Goal: Information Seeking & Learning: Learn about a topic

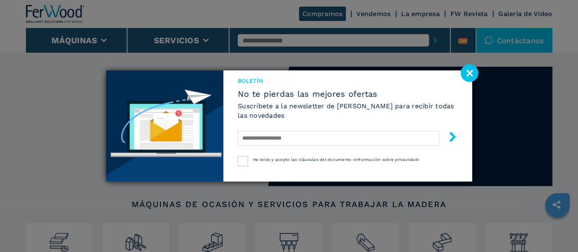
click at [473, 75] on image at bounding box center [470, 73] width 18 height 18
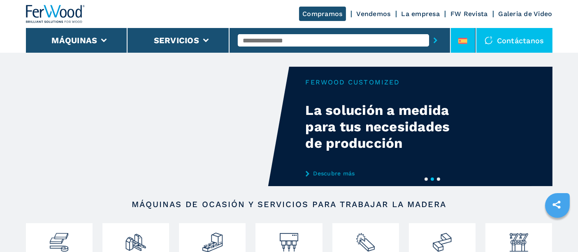
click at [465, 36] on li at bounding box center [463, 40] width 25 height 25
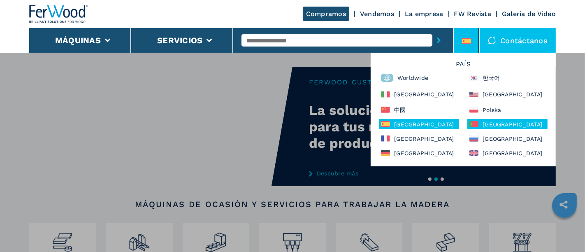
click at [496, 121] on div "Portugal" at bounding box center [507, 124] width 80 height 10
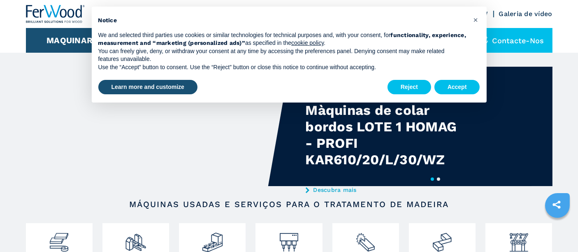
type input "****"
click at [425, 31] on button "submit-button" at bounding box center [431, 40] width 13 height 19
click at [463, 88] on button "Accept" at bounding box center [458, 87] width 46 height 15
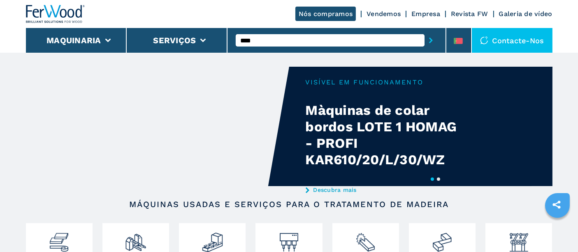
click at [277, 39] on input "****" at bounding box center [330, 40] width 189 height 12
click at [425, 31] on button "submit-button" at bounding box center [431, 40] width 13 height 19
click at [430, 38] on icon "submit-button" at bounding box center [431, 40] width 4 height 6
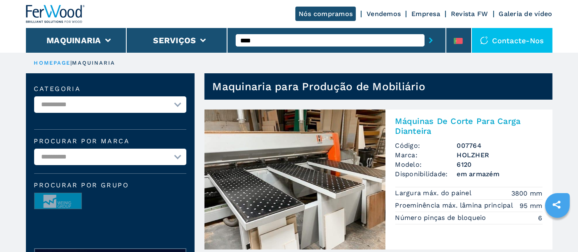
click at [335, 138] on img at bounding box center [295, 179] width 181 height 140
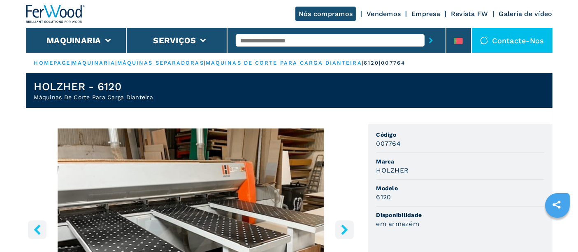
click at [281, 41] on input "text" at bounding box center [330, 40] width 189 height 12
type input "****"
click at [425, 31] on button "submit-button" at bounding box center [431, 40] width 13 height 19
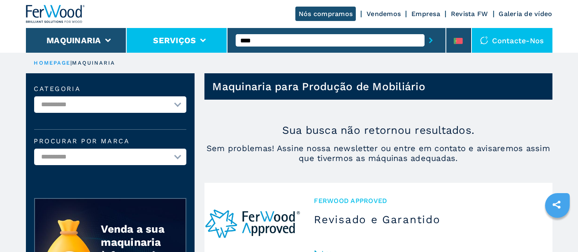
drag, startPoint x: 261, startPoint y: 37, endPoint x: 210, endPoint y: 44, distance: 51.9
click at [210, 44] on div "Nós compramos Vendemos Empresa Revista FW Galeria de vídeo Maquinaria Serviços …" at bounding box center [289, 26] width 527 height 53
type input "****"
click at [425, 31] on button "submit-button" at bounding box center [431, 40] width 13 height 19
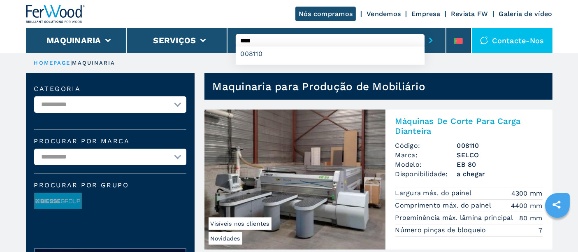
click at [340, 156] on img at bounding box center [295, 179] width 181 height 140
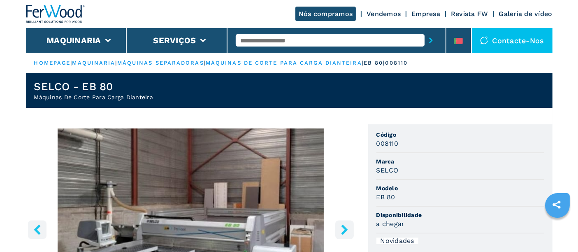
click at [292, 37] on input "text" at bounding box center [330, 40] width 189 height 12
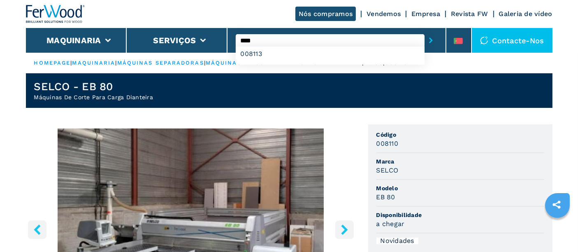
type input "****"
click at [425, 31] on button "submit-button" at bounding box center [431, 40] width 13 height 19
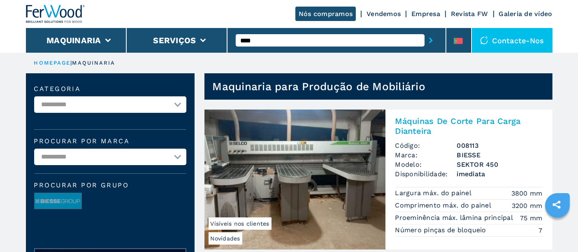
click at [322, 173] on img at bounding box center [295, 179] width 181 height 140
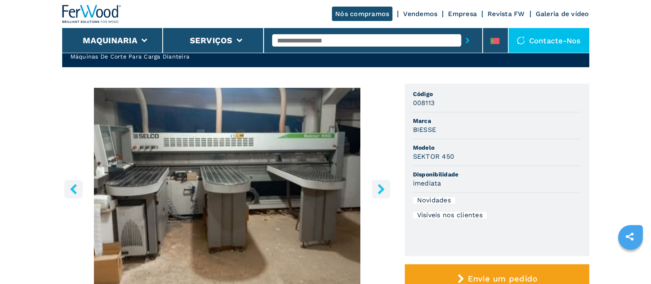
scroll to position [102, 0]
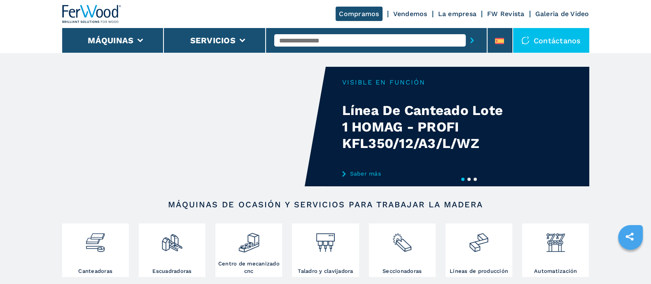
click at [350, 173] on link "Saber más" at bounding box center [422, 173] width 161 height 7
click at [343, 173] on icon at bounding box center [344, 174] width 4 height 6
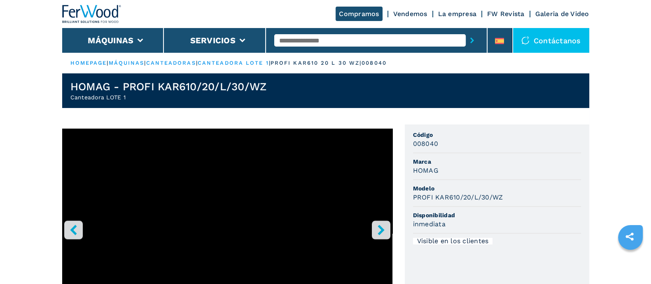
click at [309, 44] on input "text" at bounding box center [369, 40] width 191 height 12
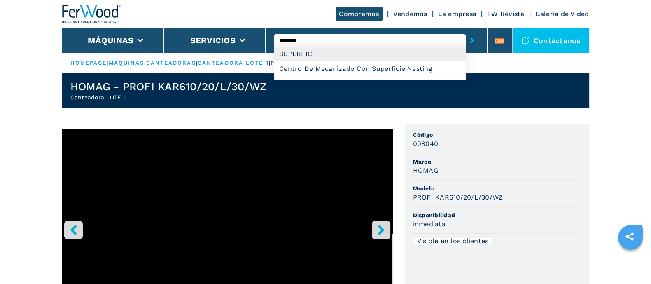
click at [301, 55] on div "SUPERFICI" at bounding box center [369, 53] width 191 height 15
type input "*********"
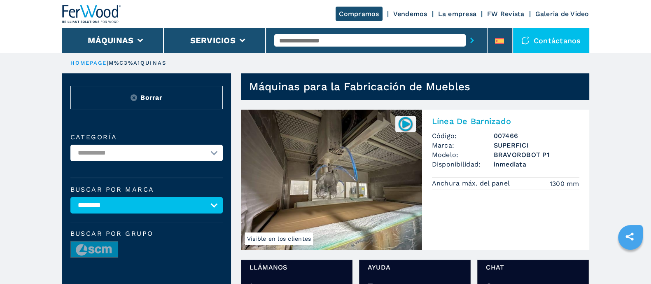
click at [315, 38] on input "text" at bounding box center [369, 40] width 191 height 12
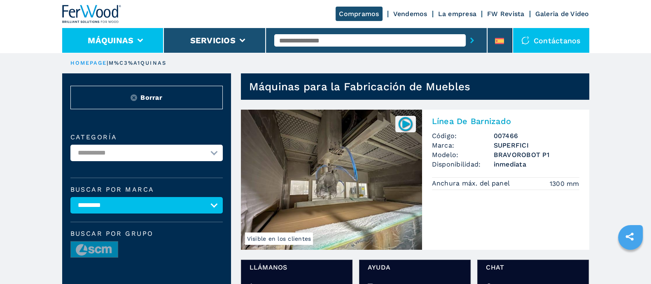
click at [128, 39] on button "Máquinas" at bounding box center [111, 40] width 46 height 10
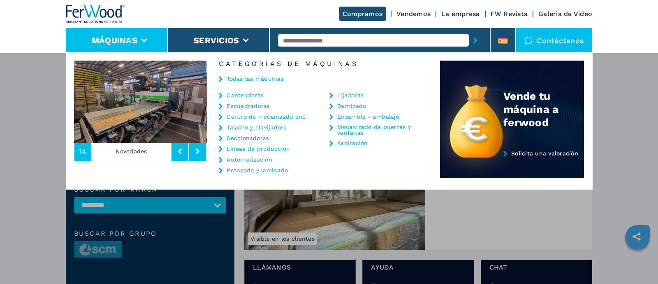
click at [267, 146] on link "Líneas de producción" at bounding box center [258, 149] width 63 height 6
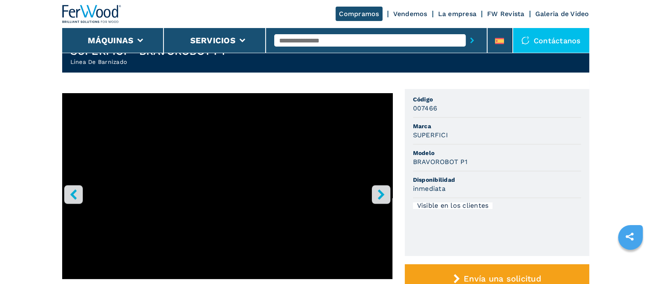
scroll to position [51, 0]
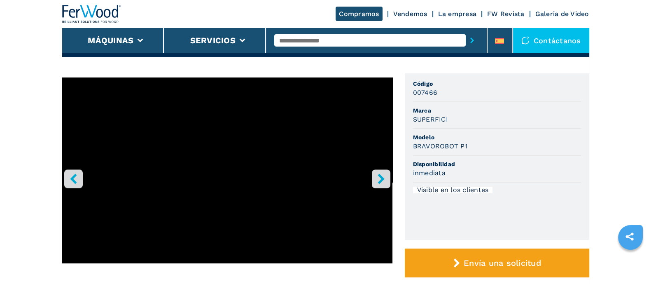
click at [380, 176] on icon "right-button" at bounding box center [380, 178] width 7 height 10
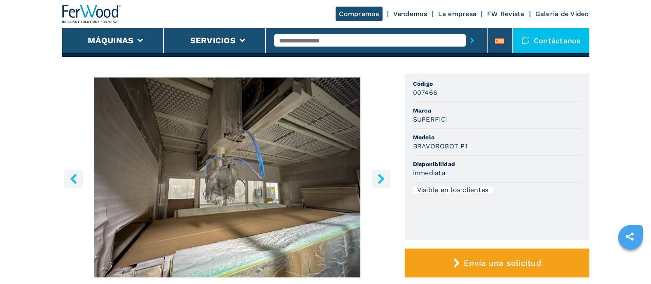
click at [380, 176] on icon "right-button" at bounding box center [380, 178] width 7 height 10
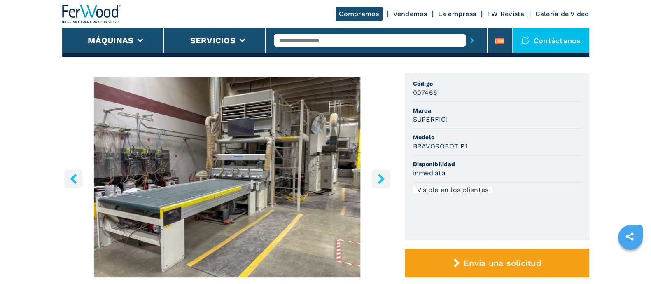
click at [380, 176] on icon "right-button" at bounding box center [380, 178] width 7 height 10
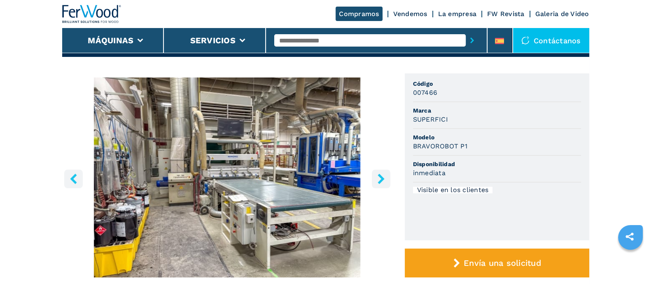
click at [380, 176] on icon "right-button" at bounding box center [380, 178] width 7 height 10
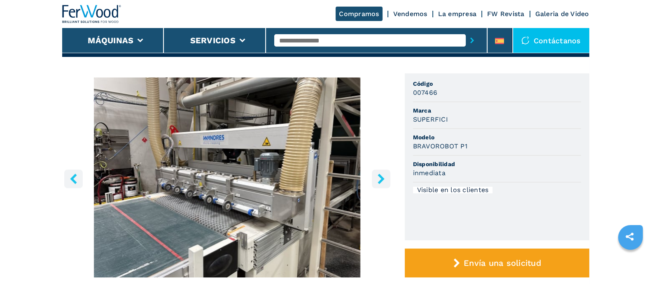
click at [380, 176] on icon "right-button" at bounding box center [380, 178] width 7 height 10
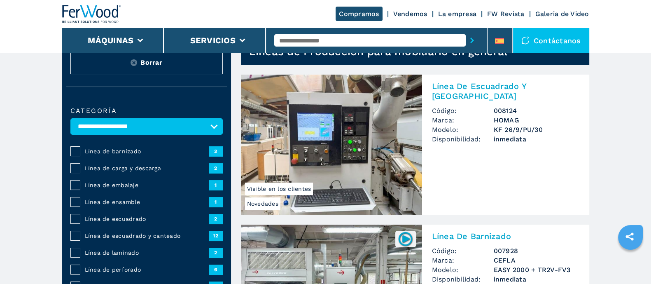
scroll to position [51, 0]
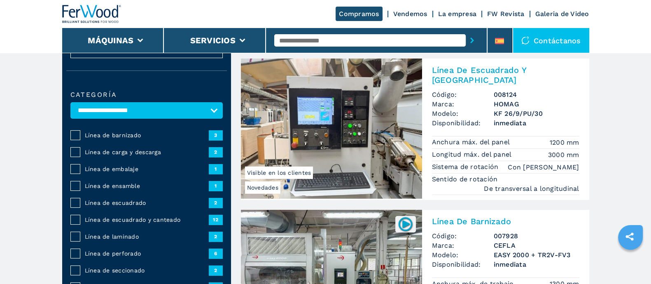
click at [102, 131] on span "Línea de barnizado" at bounding box center [146, 135] width 124 height 8
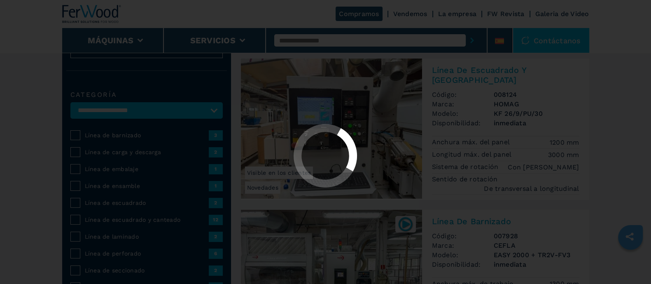
select select "**********"
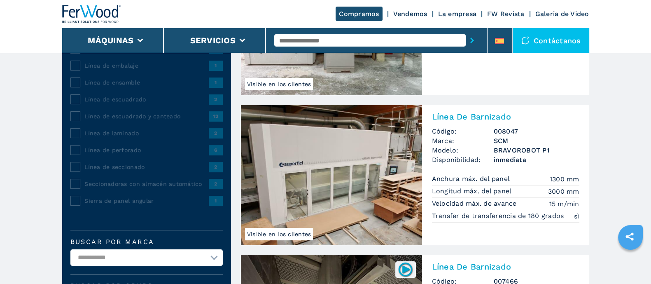
scroll to position [205, 0]
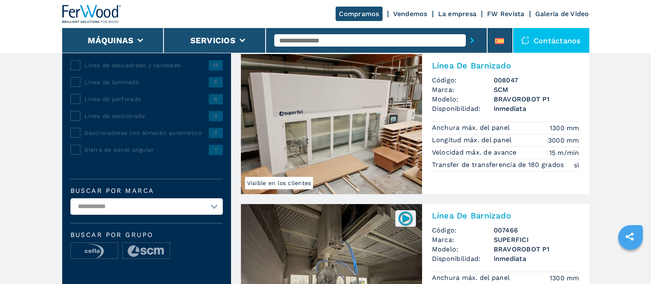
drag, startPoint x: 369, startPoint y: 139, endPoint x: 367, endPoint y: 147, distance: 8.7
click at [368, 139] on img at bounding box center [331, 124] width 181 height 140
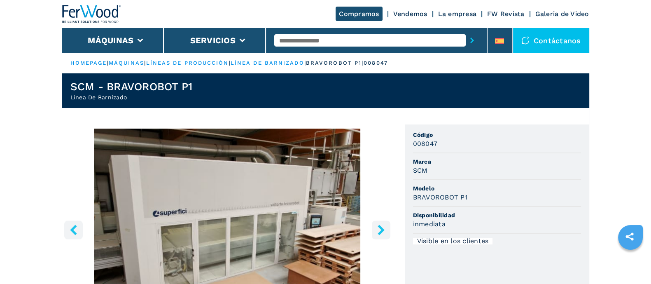
drag, startPoint x: 253, startPoint y: 150, endPoint x: 241, endPoint y: 141, distance: 15.1
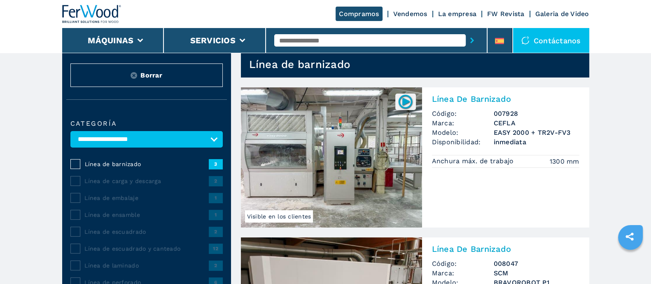
scroll to position [51, 0]
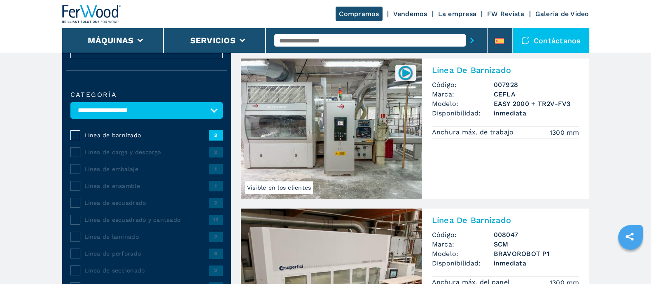
click at [139, 217] on span "Línea de escuadrado y canteado" at bounding box center [146, 219] width 124 height 8
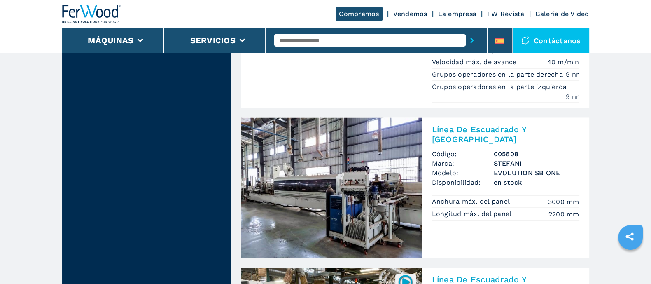
scroll to position [1749, 0]
